Goal: Check status: Check status

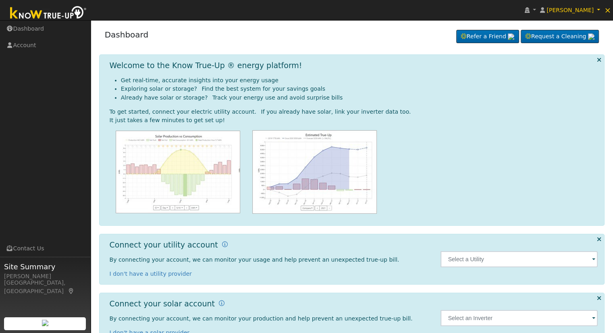
scroll to position [23, 0]
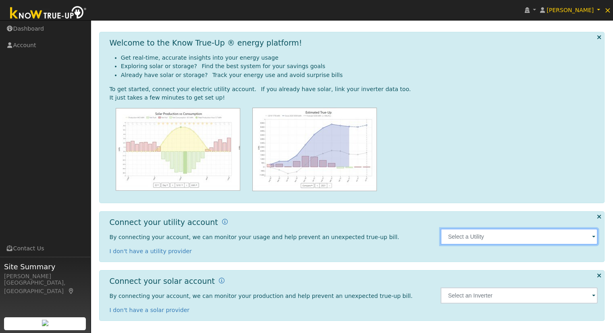
click at [503, 235] on input "text" at bounding box center [519, 237] width 157 height 16
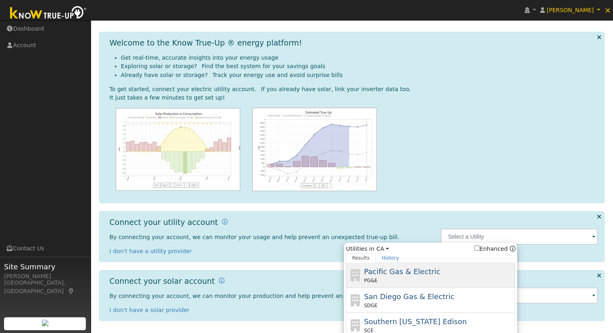
click at [410, 277] on div "PG&E" at bounding box center [439, 280] width 150 height 7
type input "PG&E"
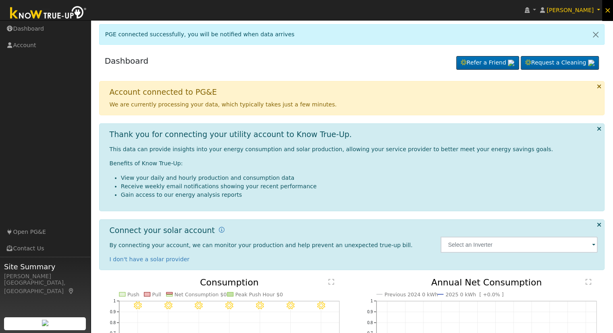
click at [608, 10] on span "×" at bounding box center [608, 10] width 7 height 10
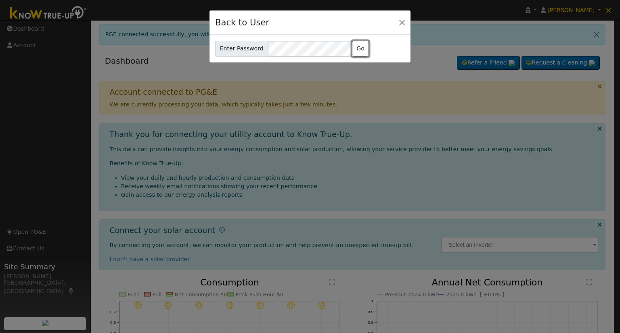
click at [357, 48] on button "Go" at bounding box center [360, 49] width 17 height 16
